Goal: Navigation & Orientation: Find specific page/section

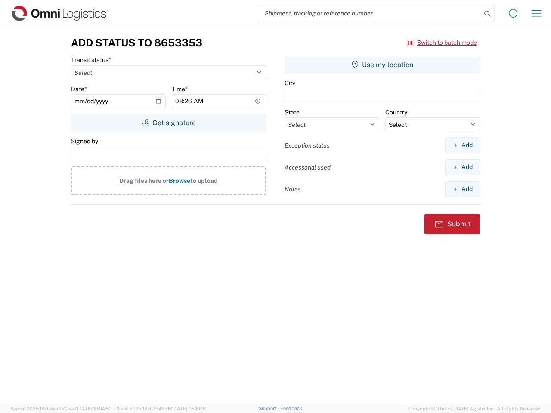
click at [370, 13] on input "search" at bounding box center [369, 13] width 223 height 16
click at [487, 14] on icon at bounding box center [487, 14] width 12 height 12
click at [513, 13] on icon at bounding box center [513, 13] width 14 height 14
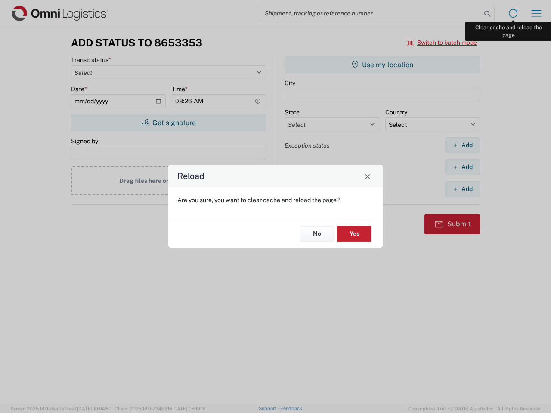
click at [536, 13] on div "Reload Are you sure, you want to clear cache and reload the page? No Yes" at bounding box center [275, 206] width 551 height 413
click at [442, 43] on div "Reload Are you sure, you want to clear cache and reload the page? No Yes" at bounding box center [275, 206] width 551 height 413
click at [168, 123] on div "Reload Are you sure, you want to clear cache and reload the page? No Yes" at bounding box center [275, 206] width 551 height 413
click at [382, 65] on div "Reload Are you sure, you want to clear cache and reload the page? No Yes" at bounding box center [275, 206] width 551 height 413
click at [462, 145] on div "Reload Are you sure, you want to clear cache and reload the page? No Yes" at bounding box center [275, 206] width 551 height 413
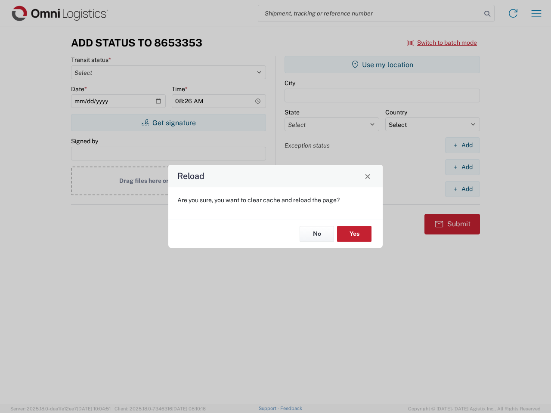
click at [462, 167] on div "Reload Are you sure, you want to clear cache and reload the page? No Yes" at bounding box center [275, 206] width 551 height 413
click at [462, 189] on div "Reload Are you sure, you want to clear cache and reload the page? No Yes" at bounding box center [275, 206] width 551 height 413
